Goal: Information Seeking & Learning: Learn about a topic

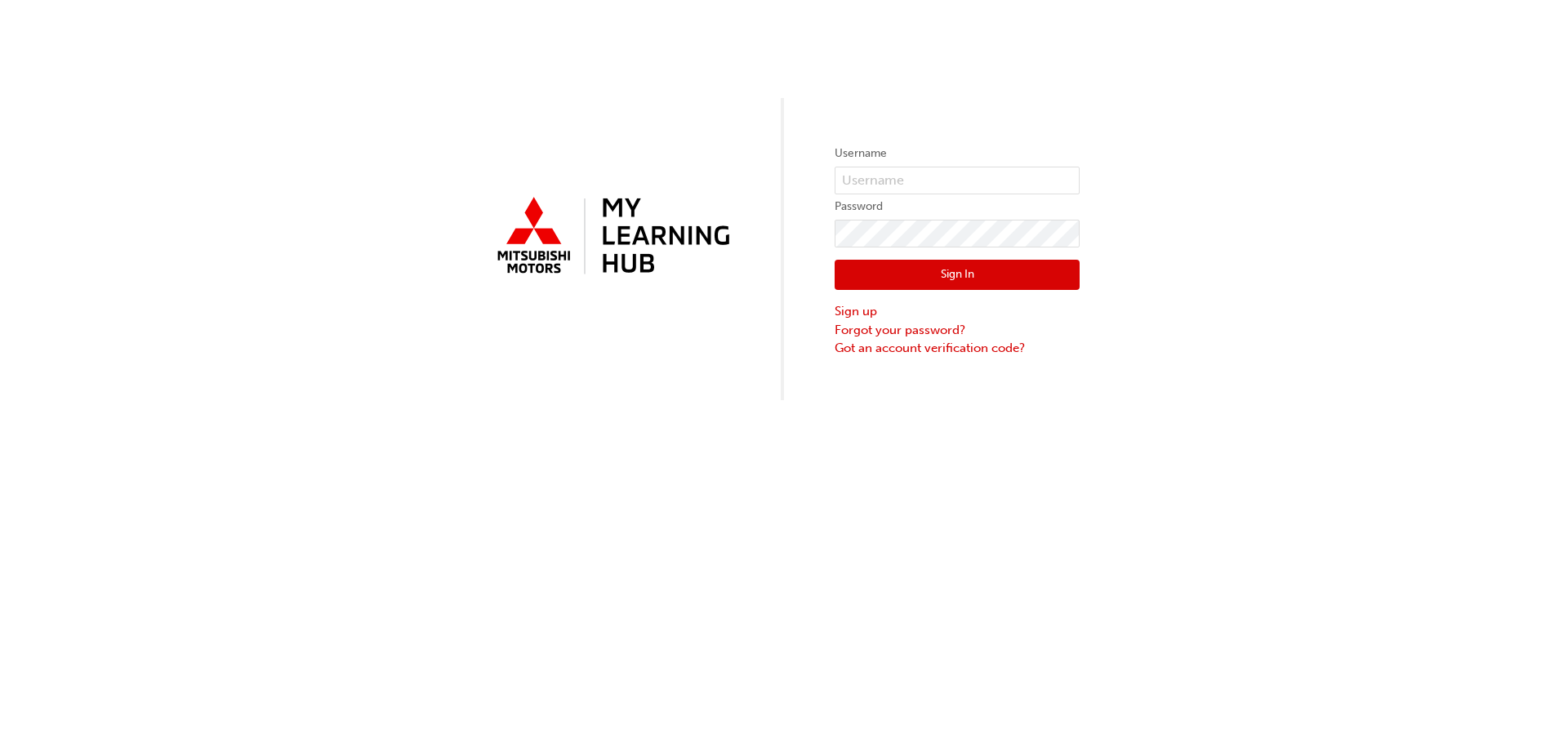
type input "[PERSON_NAME][EMAIL_ADDRESS][DOMAIN_NAME]"
click at [965, 279] on button "Sign In" at bounding box center [957, 275] width 245 height 31
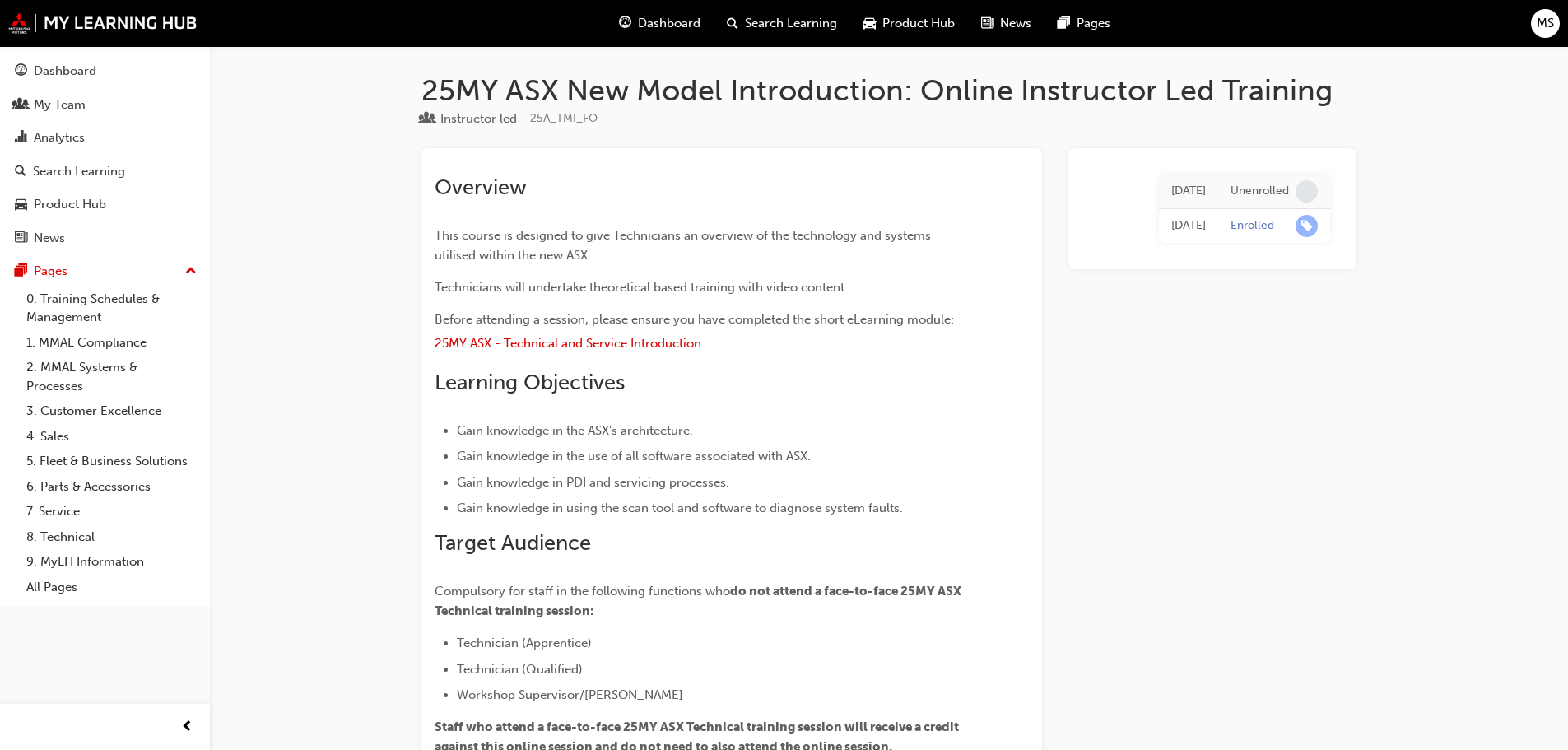
click at [675, 22] on span "Dashboard" at bounding box center [669, 23] width 63 height 19
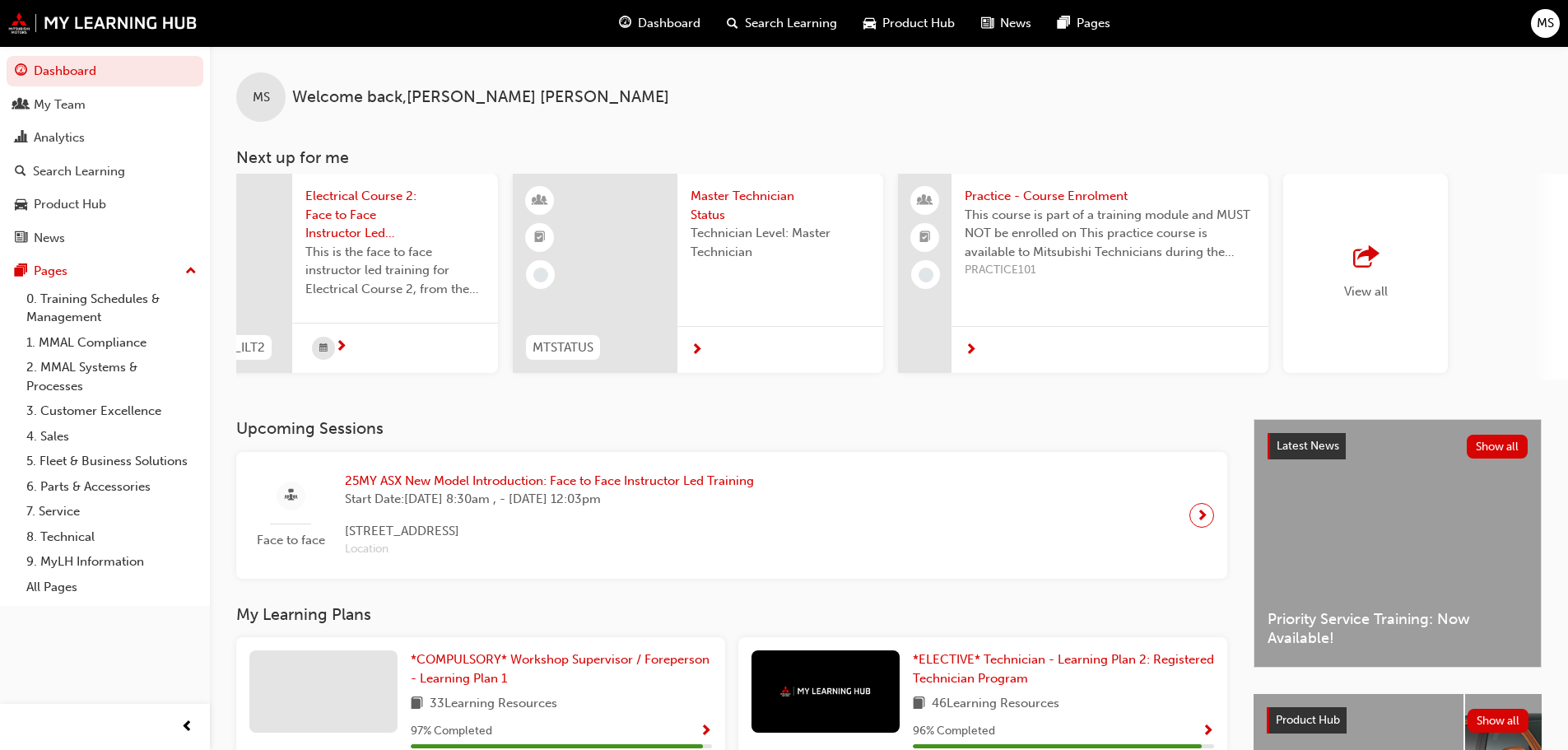
scroll to position [0, 977]
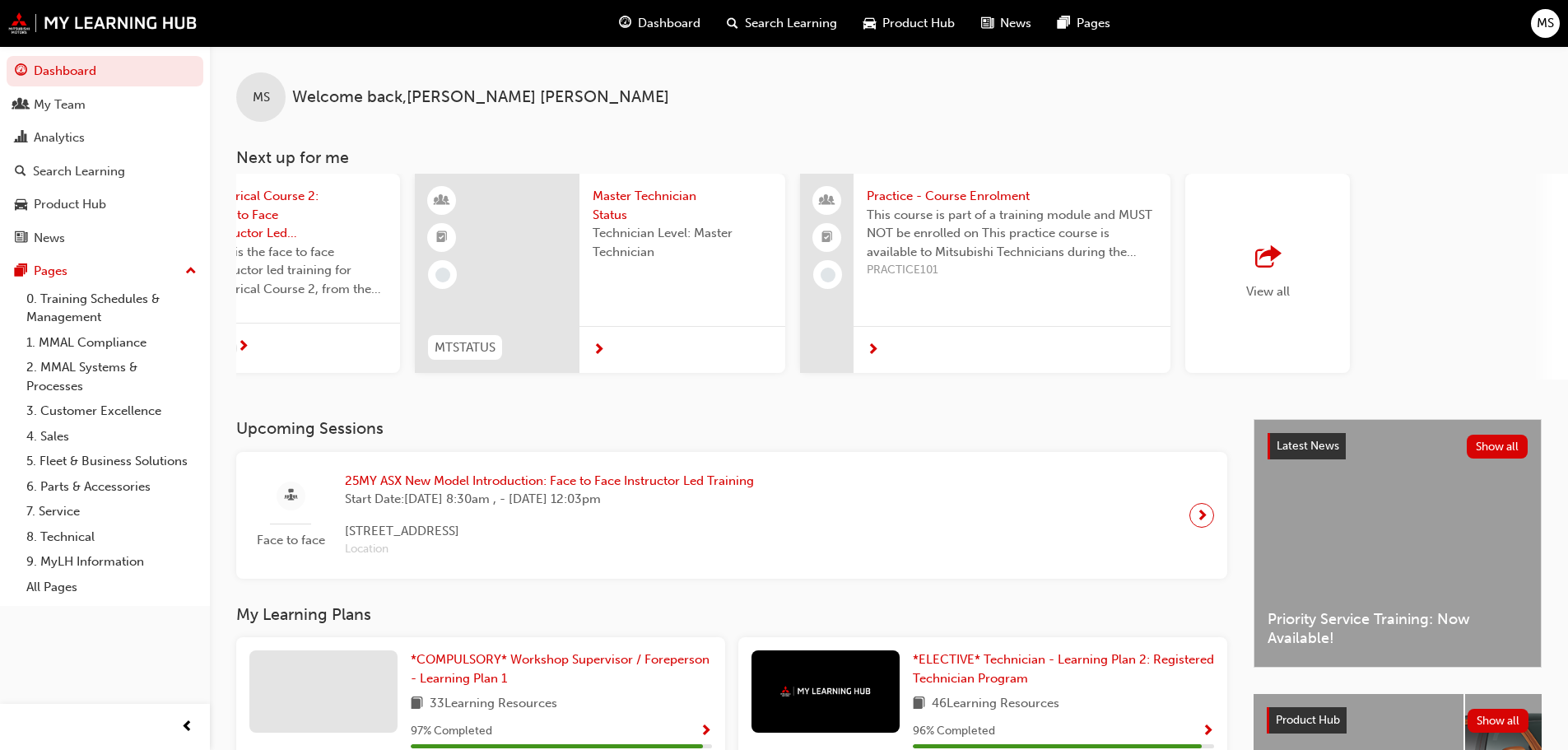
click at [664, 26] on span "Dashboard" at bounding box center [669, 23] width 63 height 19
click at [70, 171] on div "Search Learning" at bounding box center [78, 172] width 92 height 19
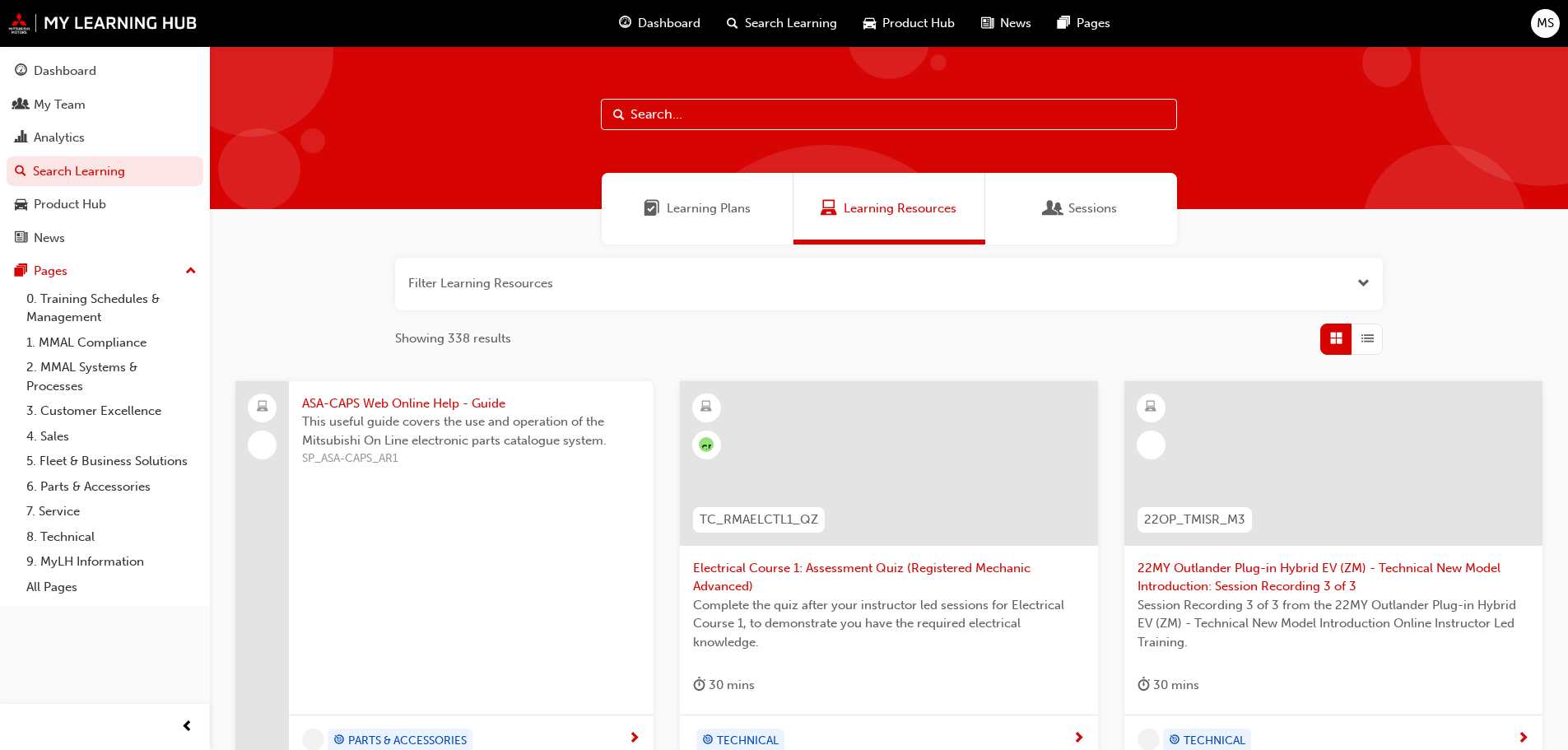
click at [638, 116] on input "text" at bounding box center [889, 114] width 576 height 31
type input "asx"
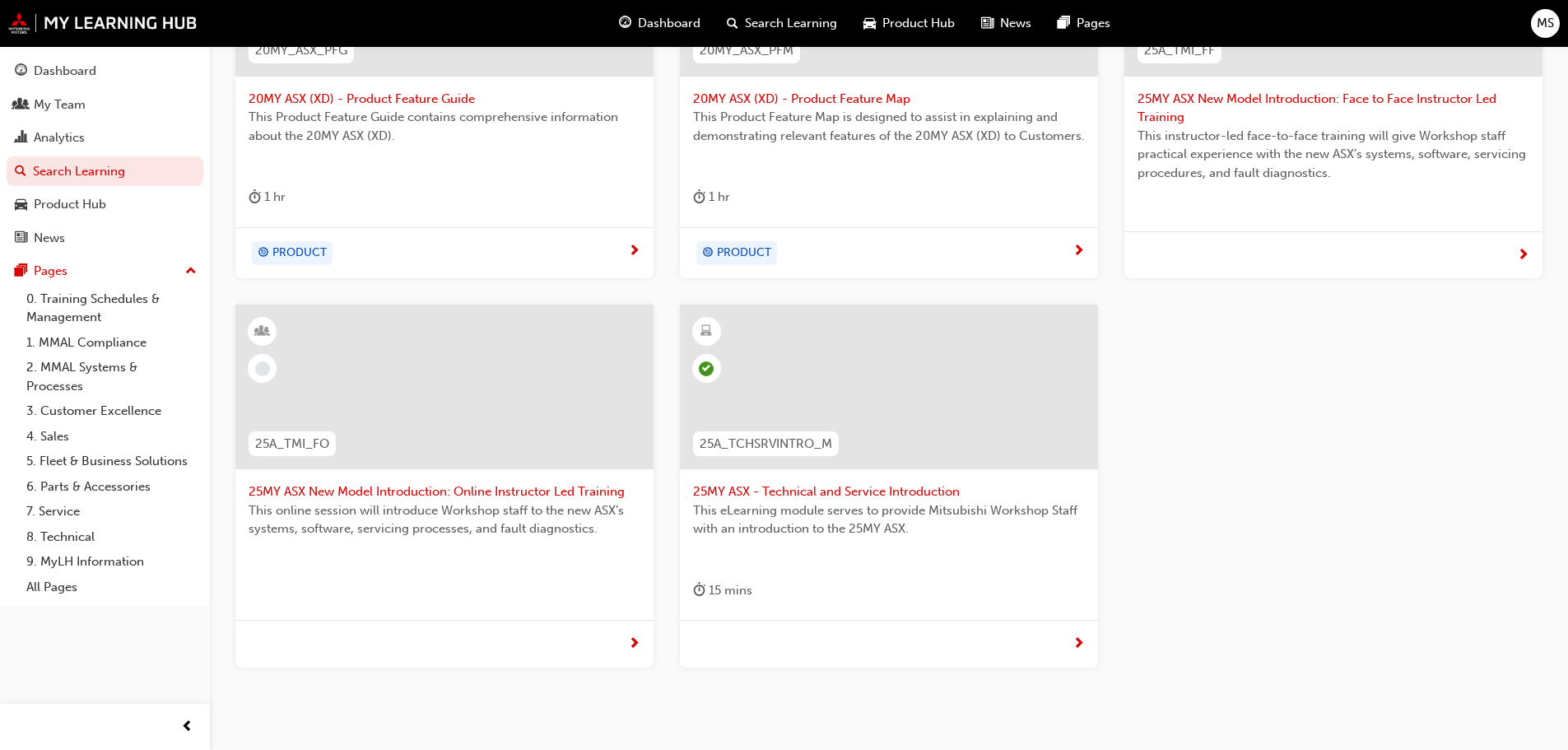
scroll to position [494, 0]
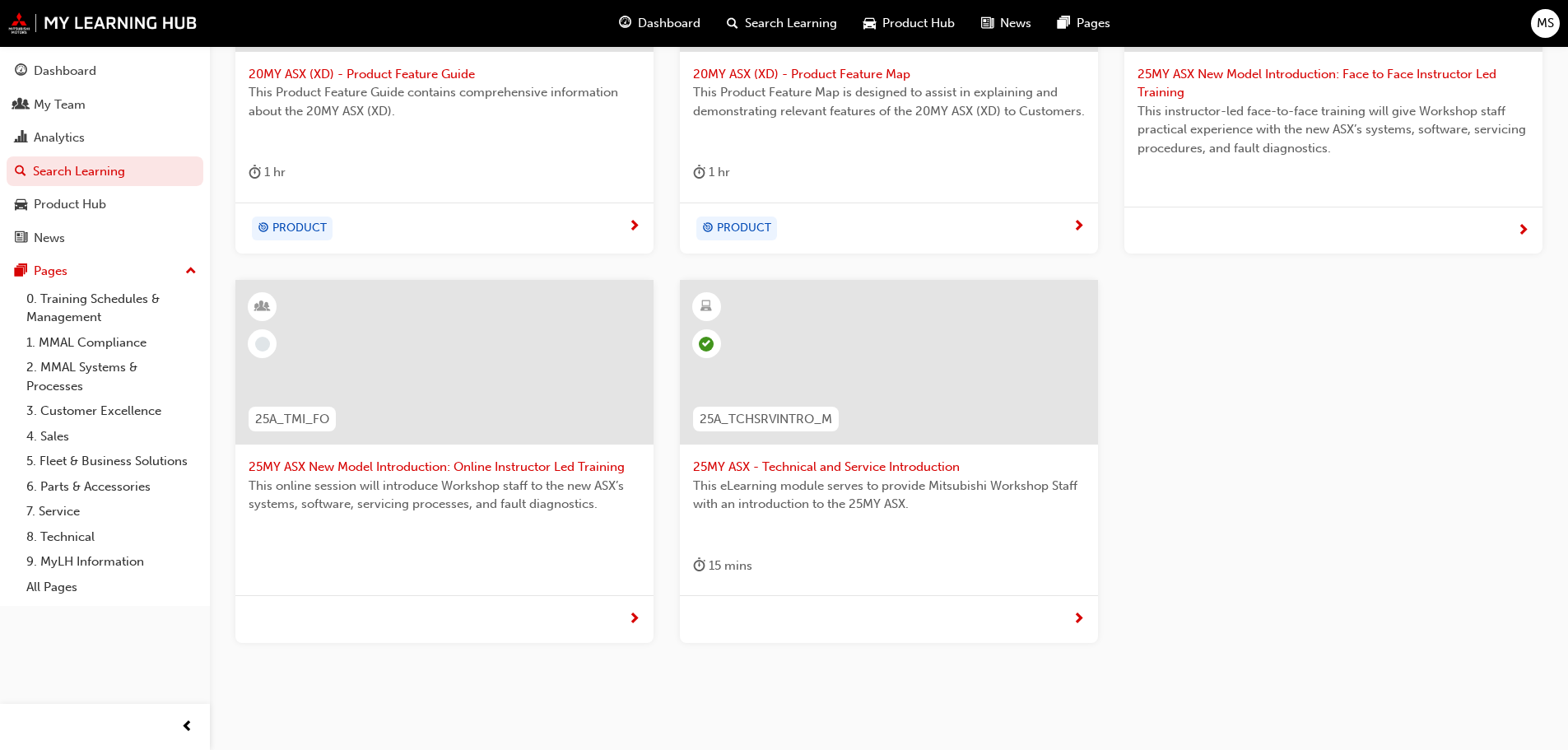
click at [859, 467] on span "25MY ASX - Technical and Service Introduction" at bounding box center [888, 467] width 391 height 19
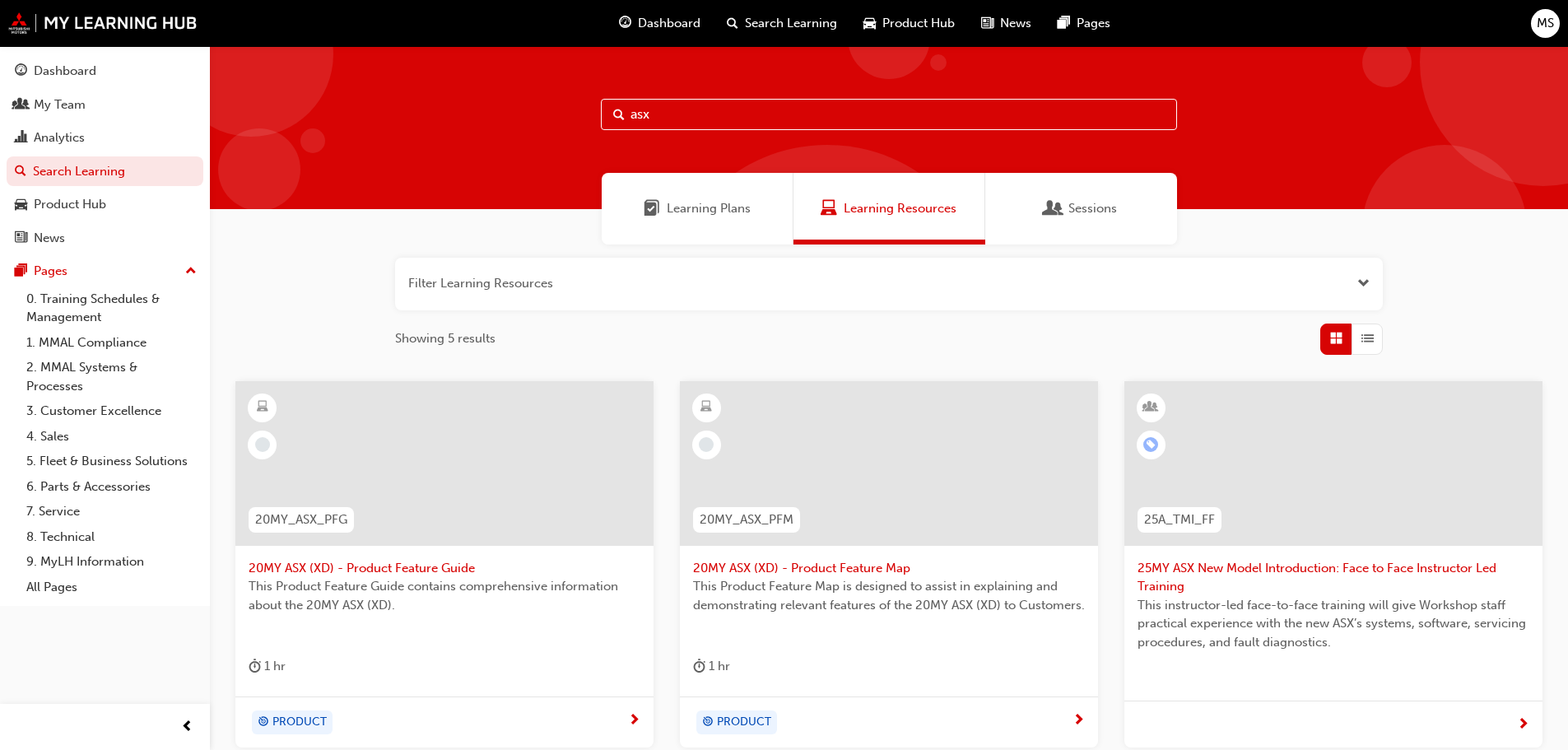
click at [1254, 571] on span "25MY ASX New Model Introduction: Face to Face Instructor Led Training" at bounding box center [1333, 578] width 391 height 37
